Goal: Task Accomplishment & Management: Use online tool/utility

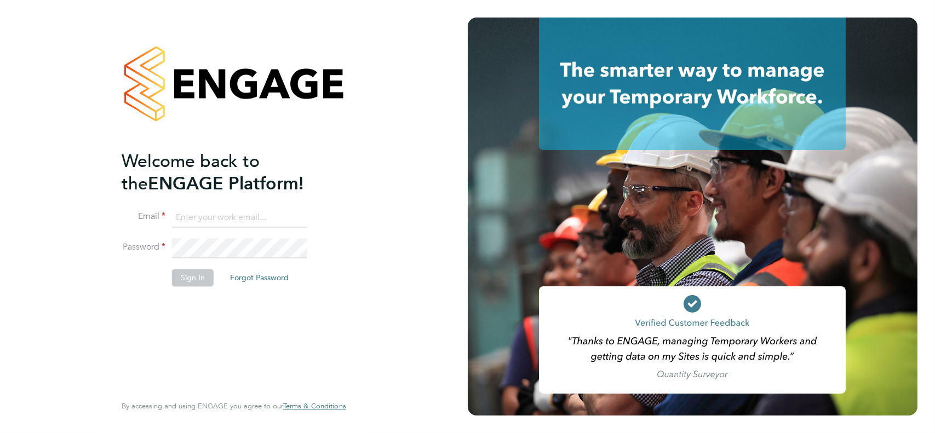
type input "[EMAIL_ADDRESS][DOMAIN_NAME]"
click at [234, 214] on input "[EMAIL_ADDRESS][DOMAIN_NAME]" at bounding box center [239, 218] width 135 height 20
click at [198, 271] on button "Sign In" at bounding box center [193, 278] width 42 height 18
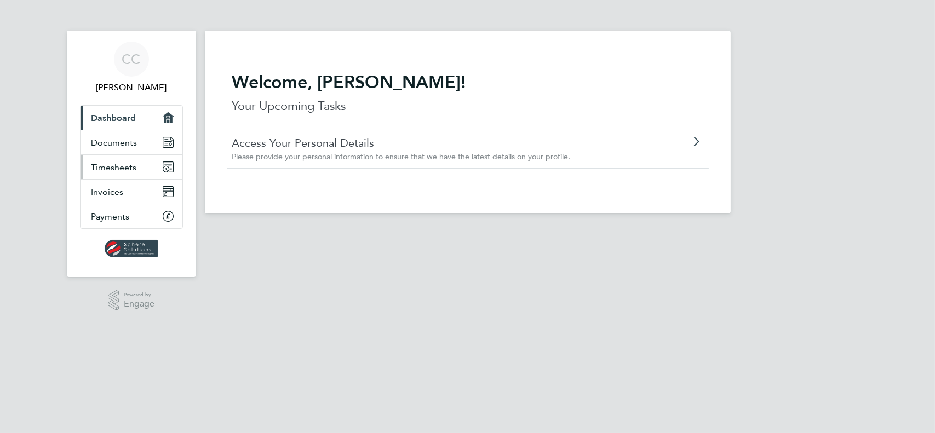
click at [121, 167] on span "Timesheets" at bounding box center [113, 167] width 45 height 10
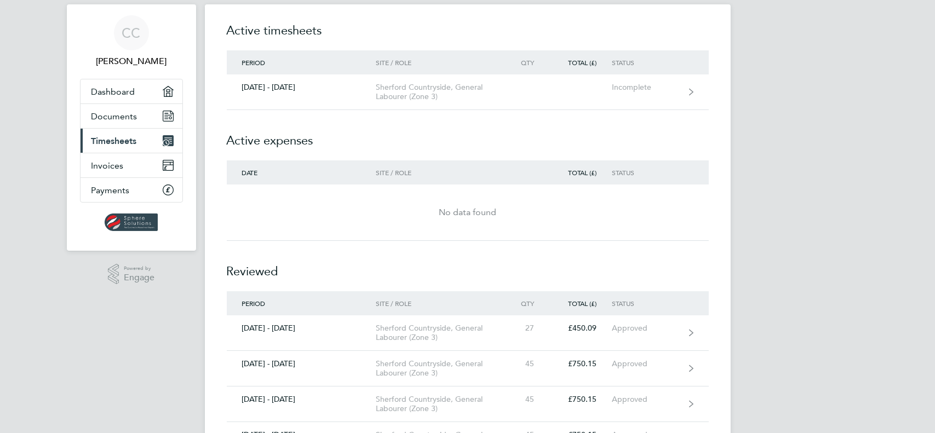
scroll to position [55, 0]
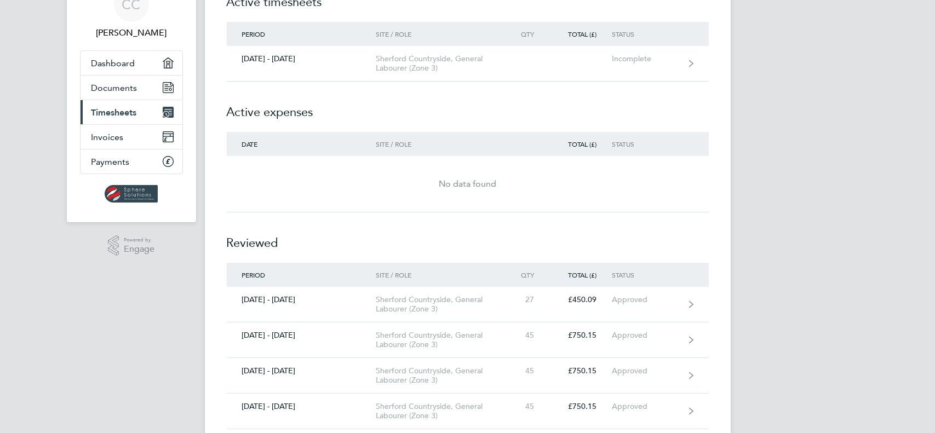
click at [105, 110] on span "Timesheets" at bounding box center [113, 112] width 45 height 10
